Goal: Task Accomplishment & Management: Use online tool/utility

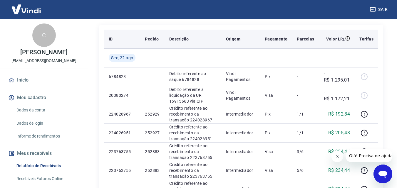
scroll to position [136, 0]
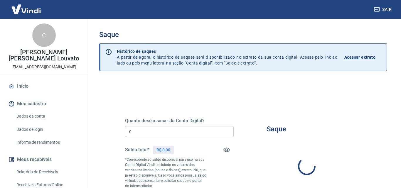
type input "R$ 0,00"
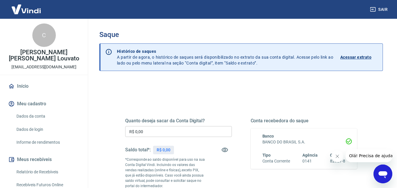
click at [185, 134] on input "R$ 0,00" at bounding box center [178, 131] width 107 height 11
click at [163, 133] on input "R$ 0,00" at bounding box center [178, 131] width 107 height 11
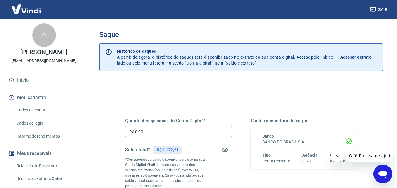
click at [204, 132] on input "R$ 0,00" at bounding box center [178, 131] width 107 height 11
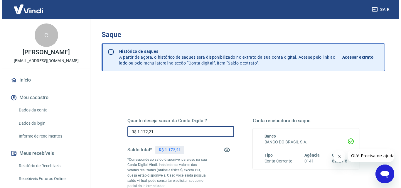
scroll to position [59, 0]
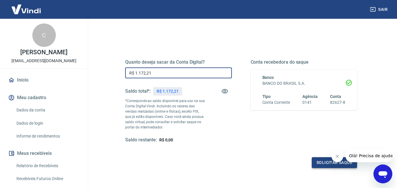
type input "R$ 1.172,21"
click at [318, 165] on button "Solicitar saque" at bounding box center [333, 162] width 45 height 11
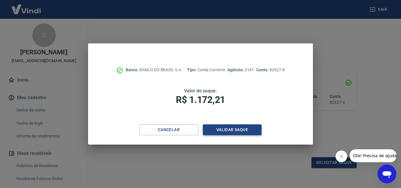
click at [250, 130] on button "Validar saque" at bounding box center [232, 129] width 59 height 11
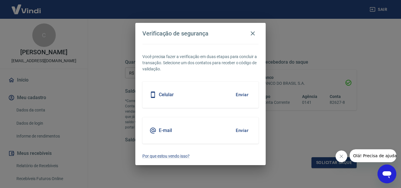
click at [245, 98] on button "Enviar" at bounding box center [242, 95] width 19 height 12
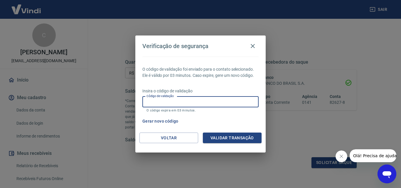
drag, startPoint x: 217, startPoint y: 102, endPoint x: 177, endPoint y: 49, distance: 66.1
click at [217, 102] on input "Código de validação" at bounding box center [200, 102] width 116 height 11
click at [194, 100] on input "Código de validação" at bounding box center [200, 102] width 116 height 11
type input "913692"
click at [213, 134] on button "Validar transação" at bounding box center [232, 138] width 59 height 11
